Goal: Task Accomplishment & Management: Use online tool/utility

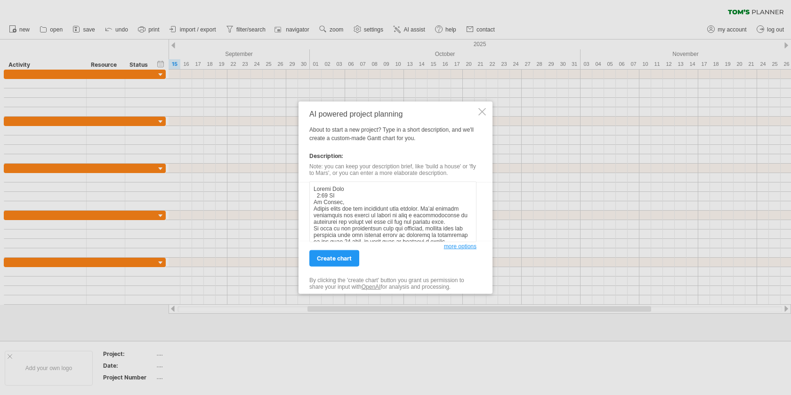
scroll to position [190, 0]
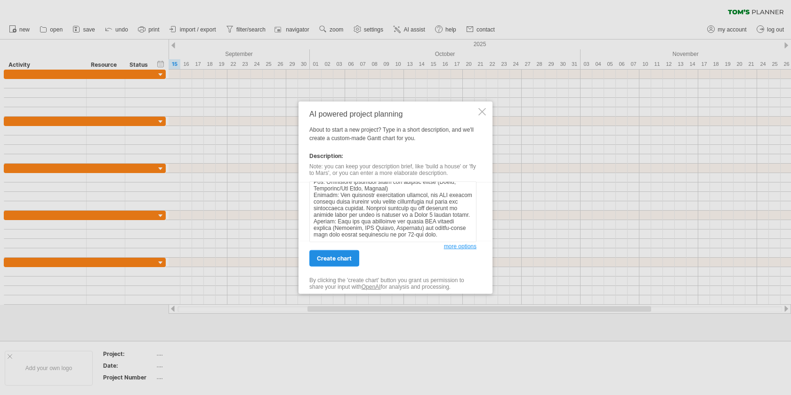
type textarea "Loremi Dolo 7:39 SI Am Consec, Adipis elits doe tem incididunt utla etdolor. Ma…"
click at [340, 255] on span "create chart" at bounding box center [334, 258] width 35 height 7
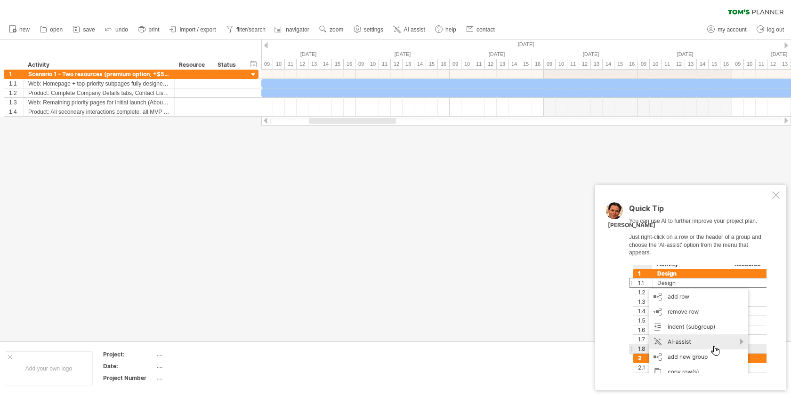
click at [775, 178] on div at bounding box center [395, 191] width 791 height 302
click at [775, 186] on div "Quick Tip You can use AI to further improve your project plan. Just right-click…" at bounding box center [690, 288] width 191 height 206
click at [775, 201] on div "Quick Tip You can use AI to further improve your project plan. Just right-click…" at bounding box center [690, 288] width 191 height 206
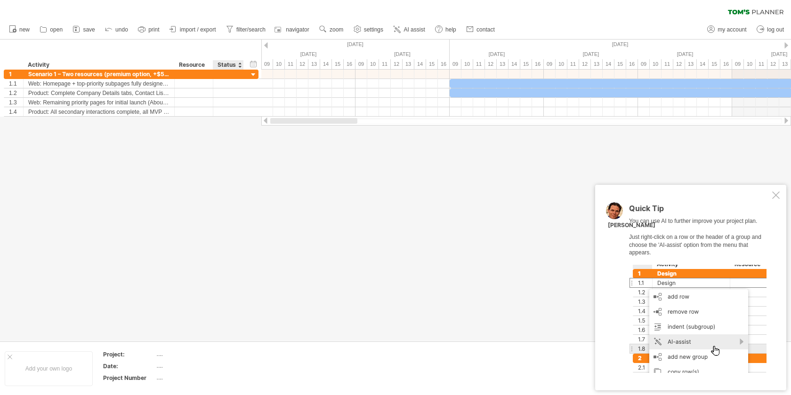
drag, startPoint x: 364, startPoint y: 120, endPoint x: 236, endPoint y: 123, distance: 128.1
click at [236, 123] on div "Trying to reach [DOMAIN_NAME] Connected again... 0% clear filter new 1" at bounding box center [395, 197] width 791 height 395
click at [774, 195] on div at bounding box center [776, 196] width 8 height 8
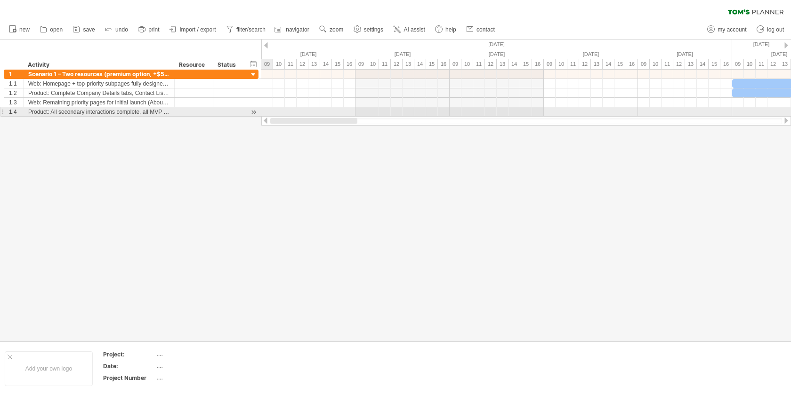
drag, startPoint x: 386, startPoint y: 121, endPoint x: 175, endPoint y: 121, distance: 211.3
click at [175, 121] on div "Trying to reach [DOMAIN_NAME] Connected again... 0% clear filter new 1" at bounding box center [395, 197] width 791 height 395
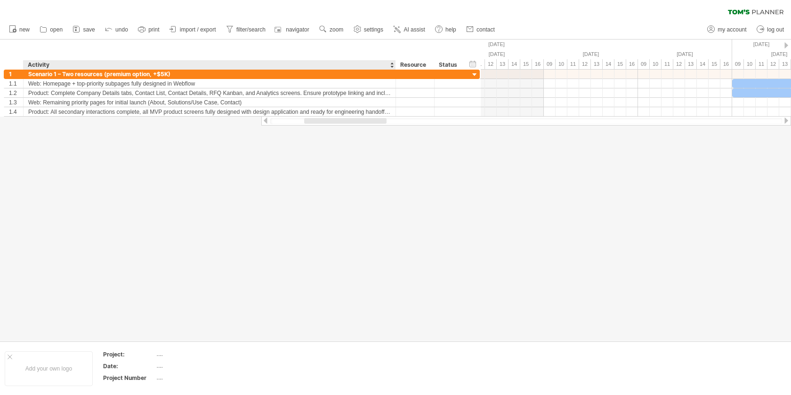
drag, startPoint x: 173, startPoint y: 64, endPoint x: 401, endPoint y: 4, distance: 235.9
click at [401, 4] on div "Trying to reach [DOMAIN_NAME] Connected again... 0% clear filter new 1" at bounding box center [395, 197] width 791 height 395
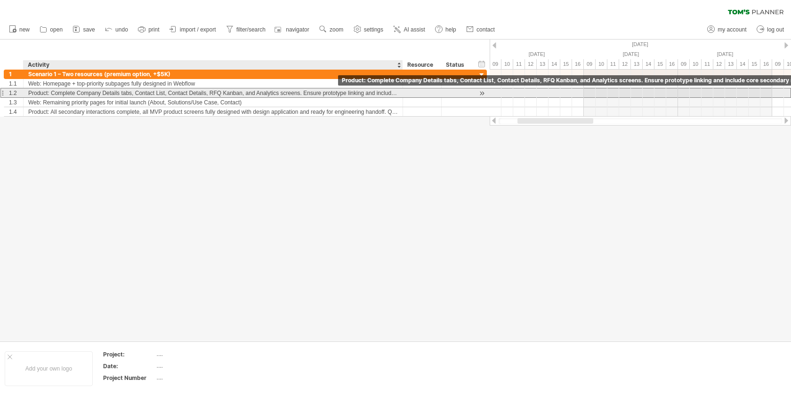
click at [341, 95] on div "Product: Complete Company Details tabs, Contact List, Contact Details, RFQ Kanb…" at bounding box center [212, 92] width 369 height 9
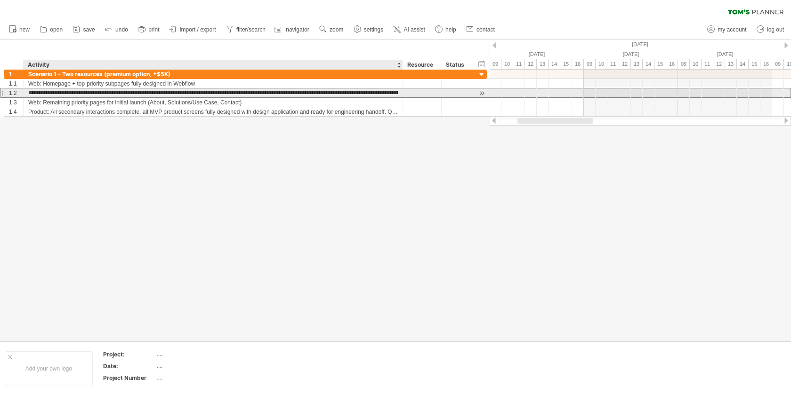
click at [341, 95] on input "**********" at bounding box center [212, 92] width 369 height 9
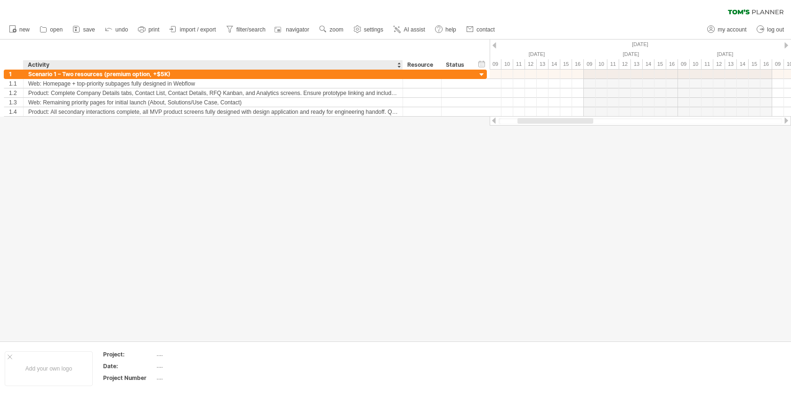
click at [331, 148] on div at bounding box center [395, 191] width 791 height 302
